Goal: Task Accomplishment & Management: Manage account settings

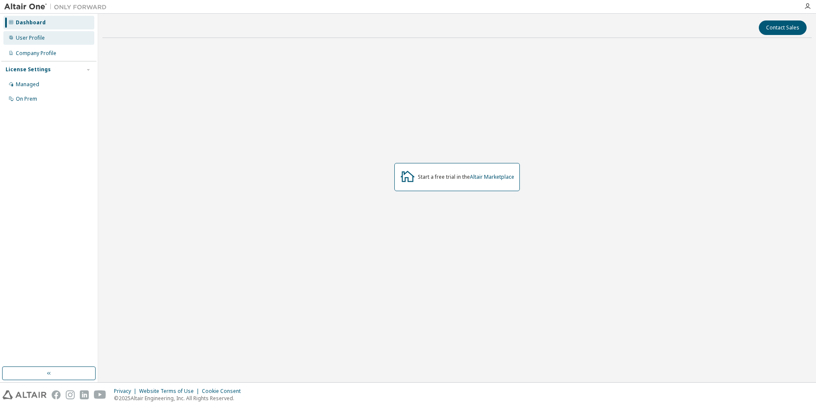
click at [21, 38] on div "User Profile" at bounding box center [30, 38] width 29 height 7
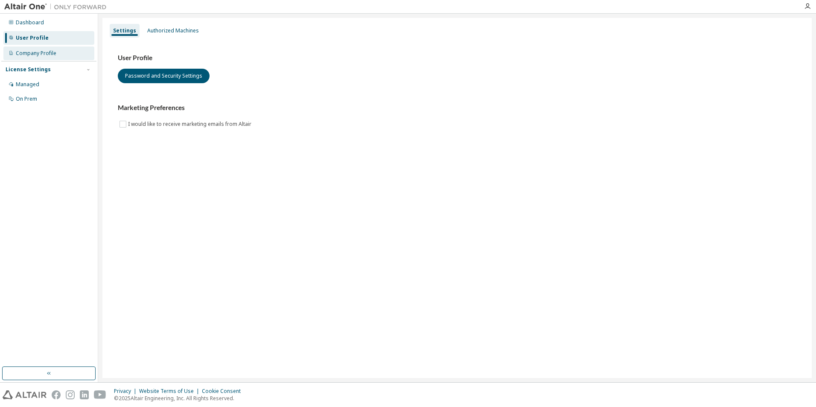
click at [27, 57] on div "Company Profile" at bounding box center [48, 54] width 91 height 14
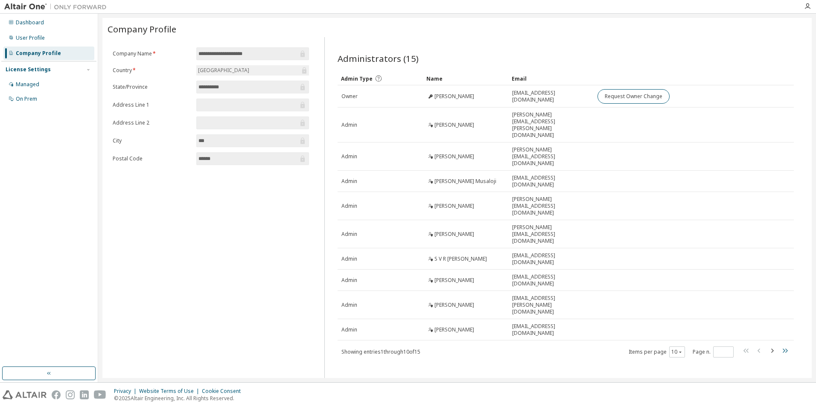
click at [781, 346] on icon "button" at bounding box center [785, 351] width 10 height 10
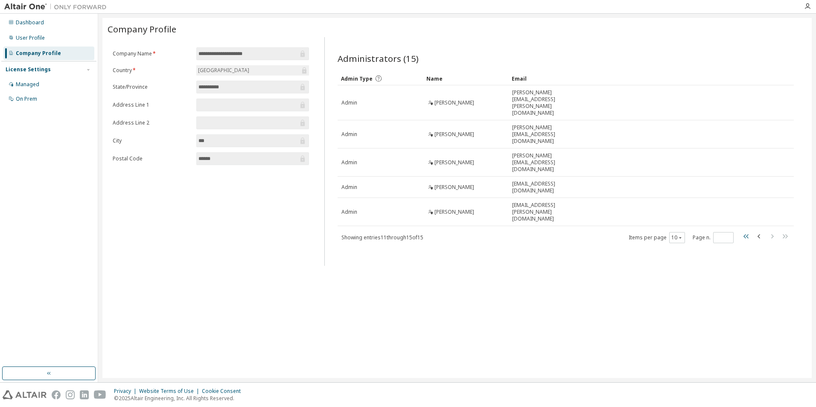
click at [746, 231] on icon "button" at bounding box center [747, 236] width 10 height 10
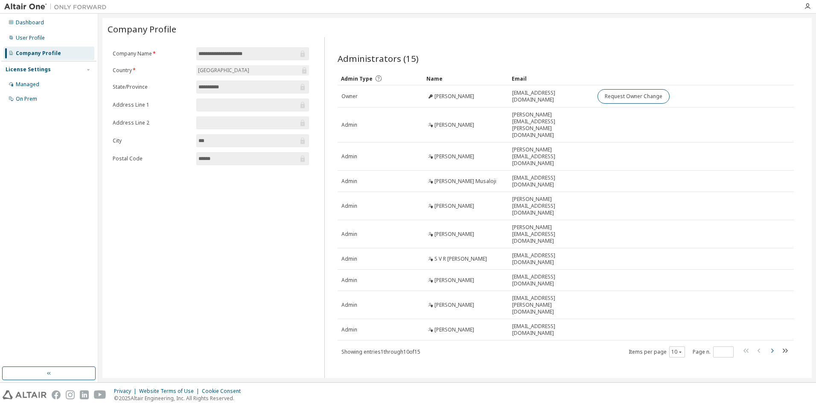
click at [775, 346] on icon "button" at bounding box center [772, 351] width 10 height 10
type input "*"
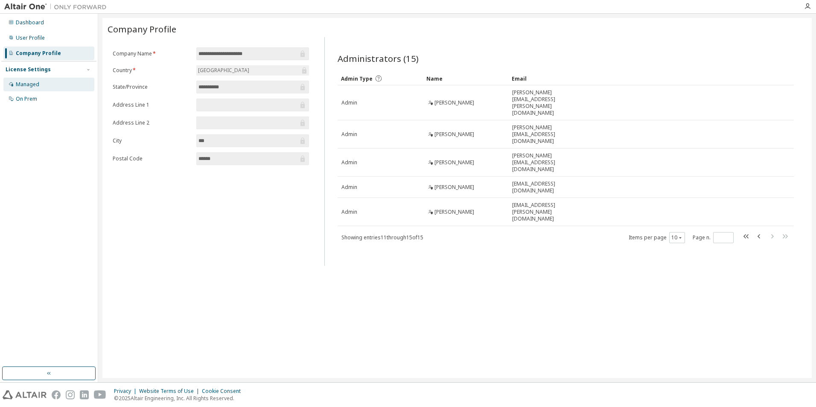
click at [34, 79] on div "Managed" at bounding box center [48, 85] width 91 height 14
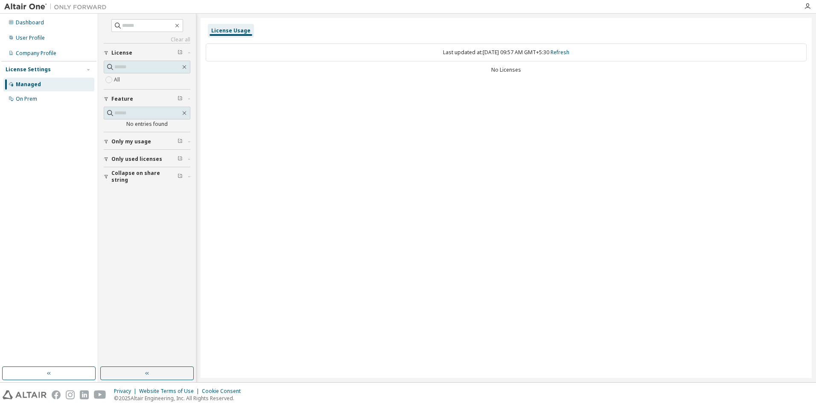
click at [121, 161] on span "Only used licenses" at bounding box center [136, 159] width 51 height 7
click at [122, 142] on span "Only my usage" at bounding box center [131, 141] width 40 height 7
click at [142, 219] on button "Collapse on share string" at bounding box center [147, 226] width 87 height 19
click at [108, 143] on icon "button" at bounding box center [106, 141] width 5 height 5
click at [110, 183] on div "button" at bounding box center [108, 183] width 8 height 5
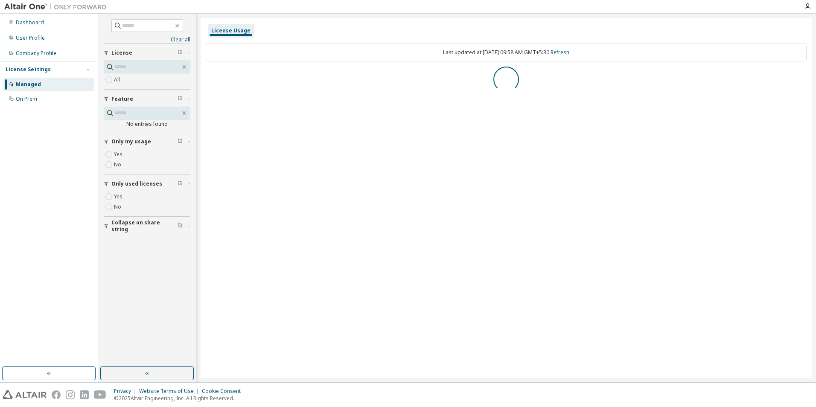
click at [109, 225] on div "button" at bounding box center [108, 226] width 8 height 5
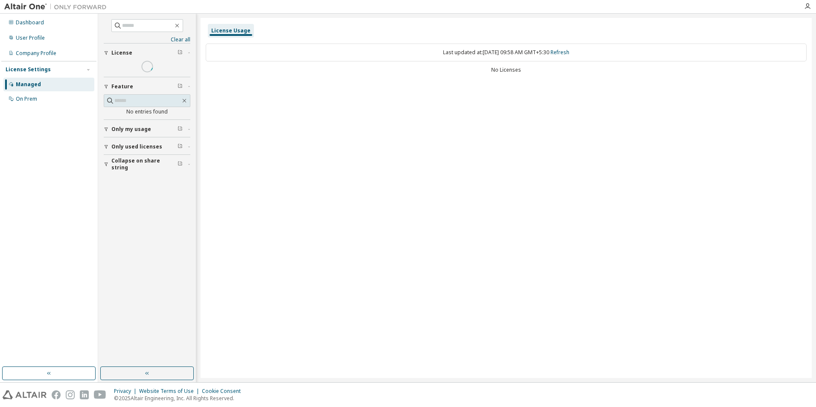
click at [111, 239] on div "Clear all Collapse on share string Yes No Only used licenses Yes No Only my usa…" at bounding box center [146, 190] width 95 height 351
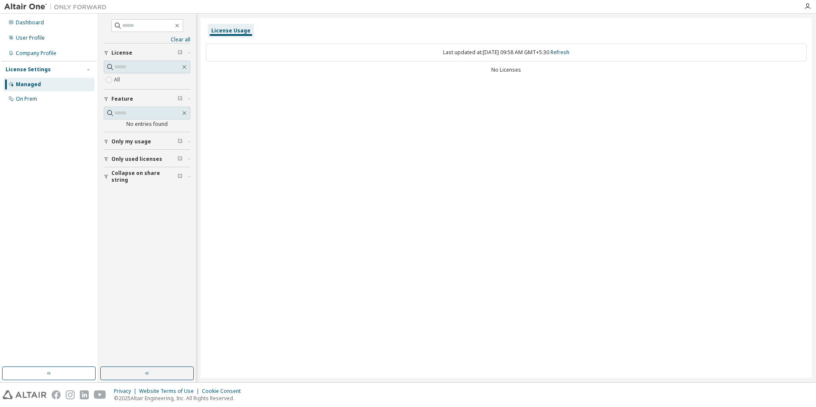
click at [105, 179] on button "Collapse on share string" at bounding box center [147, 176] width 87 height 19
click at [568, 49] on link "Refresh" at bounding box center [560, 52] width 19 height 7
click at [41, 102] on div "On Prem" at bounding box center [48, 99] width 91 height 14
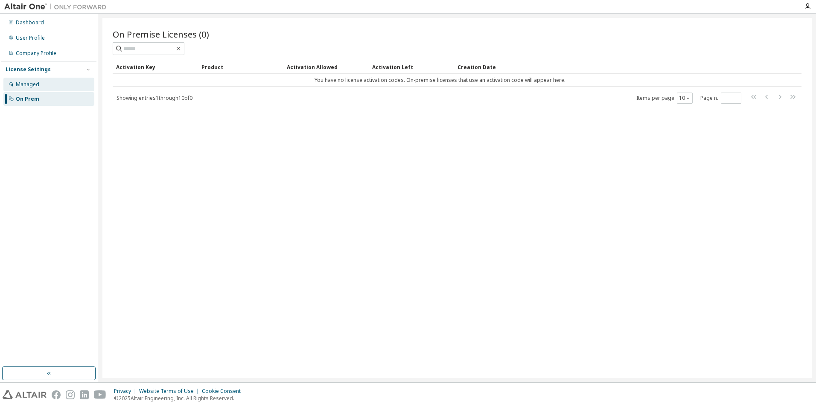
click at [42, 84] on div "Managed" at bounding box center [48, 85] width 91 height 14
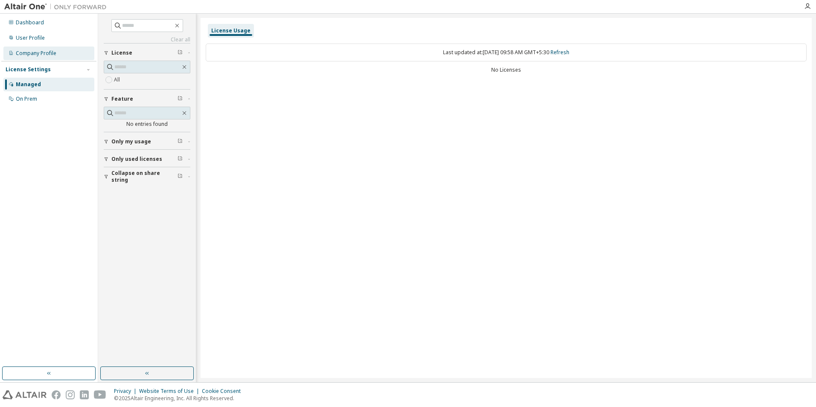
click at [36, 54] on div "Company Profile" at bounding box center [36, 53] width 41 height 7
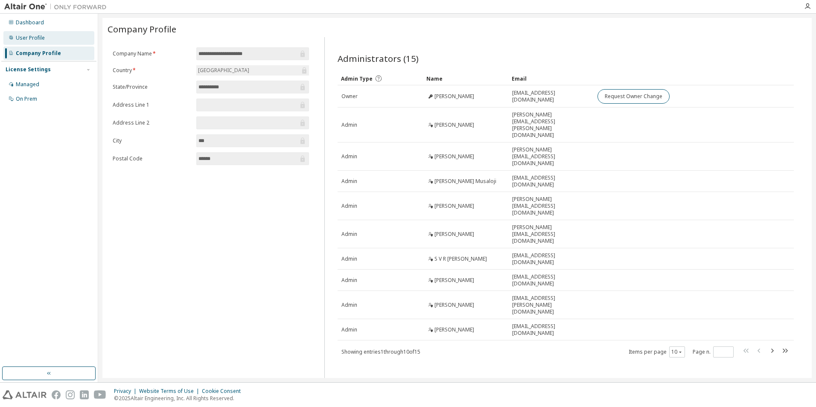
click at [17, 35] on div "User Profile" at bounding box center [30, 38] width 29 height 7
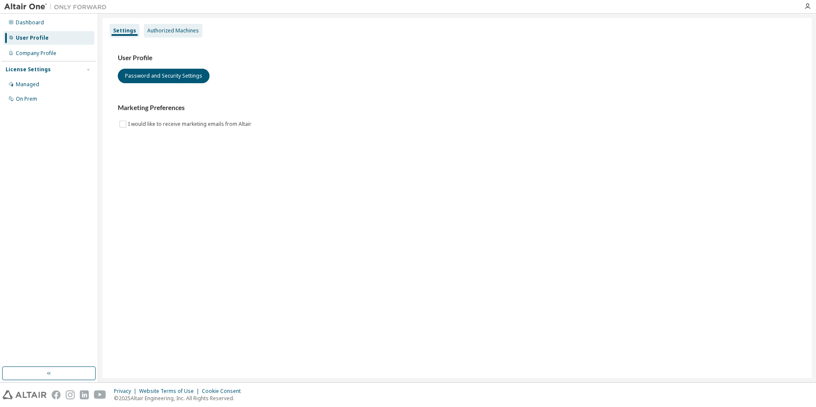
click at [164, 25] on div "Authorized Machines" at bounding box center [173, 31] width 59 height 14
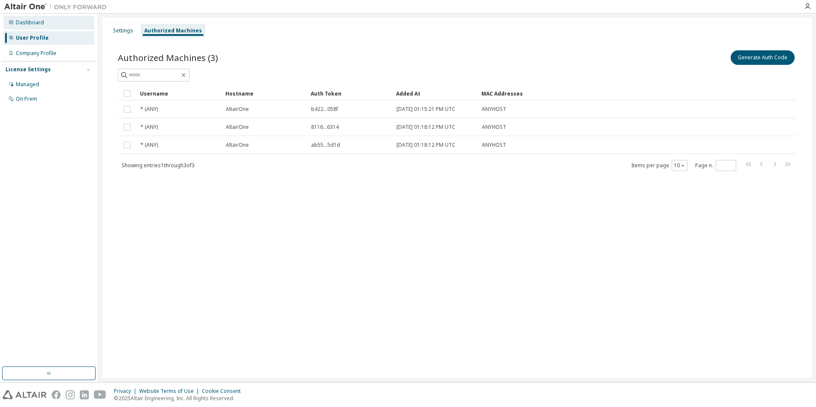
click at [30, 23] on div "Dashboard" at bounding box center [30, 22] width 28 height 7
